Goal: Check status: Check status

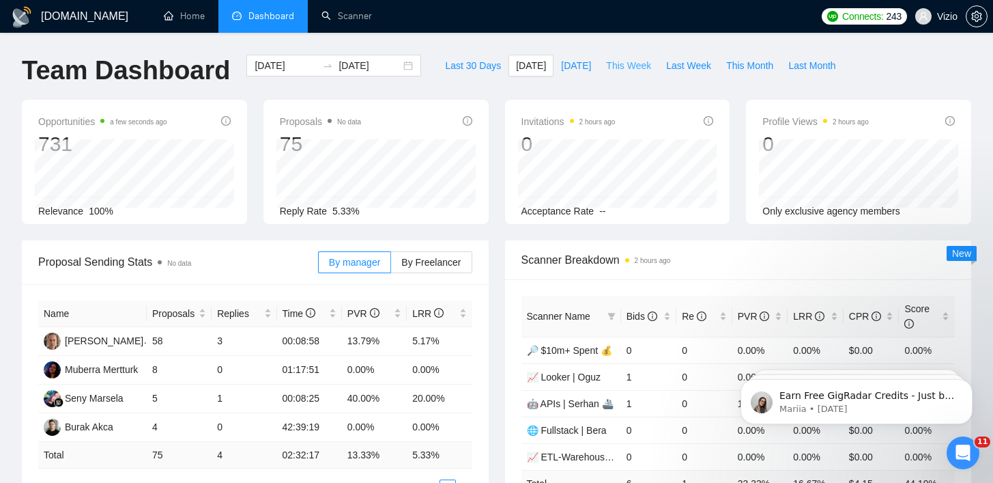
click at [633, 70] on span "This Week" at bounding box center [628, 65] width 45 height 15
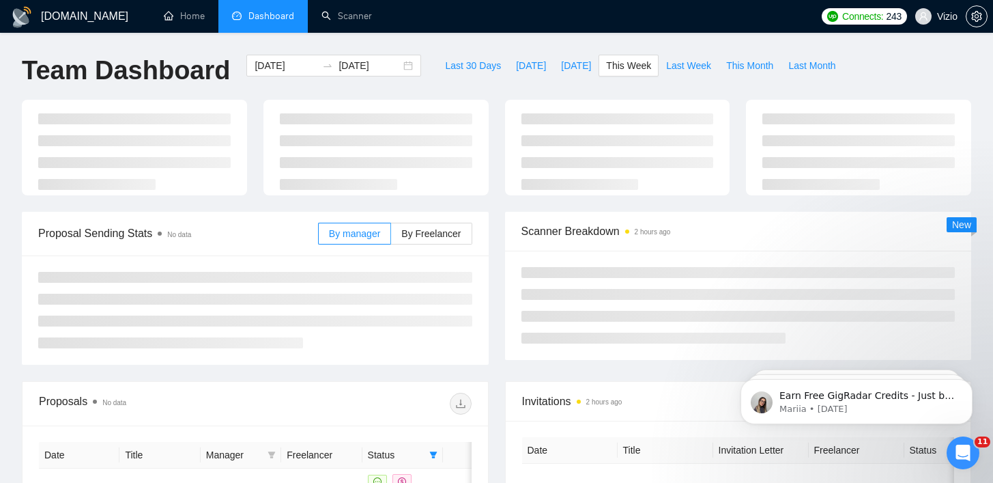
type input "[DATE]"
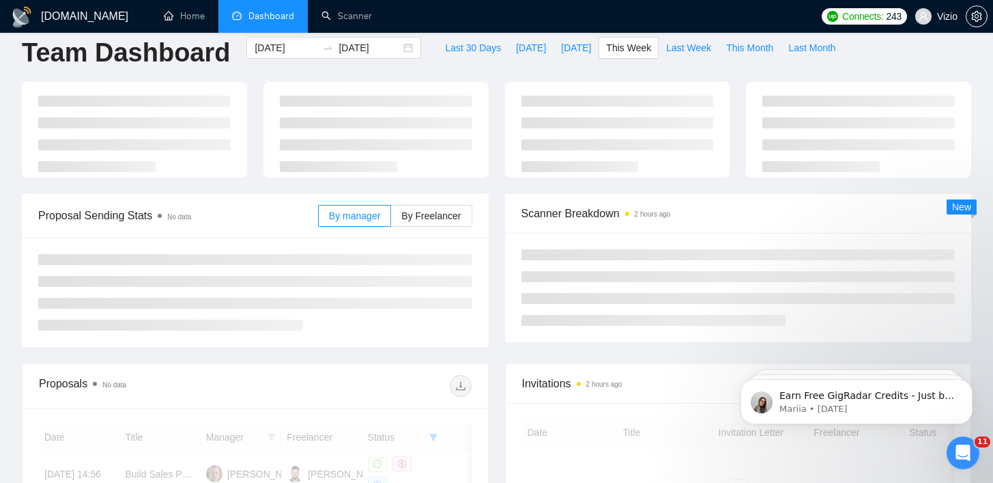
scroll to position [104, 0]
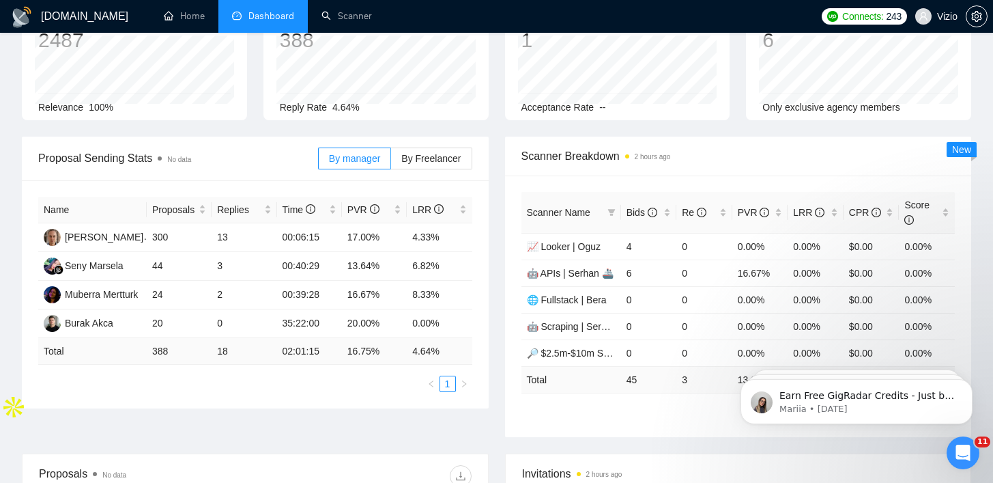
click at [510, 230] on div "Scanner Name Bids Re PVR LRR CPR Score 📈 Looker | Oguz 4 0 0.00% 0.00% $0.00 0.…" at bounding box center [738, 305] width 467 height 261
